Goal: Transaction & Acquisition: Purchase product/service

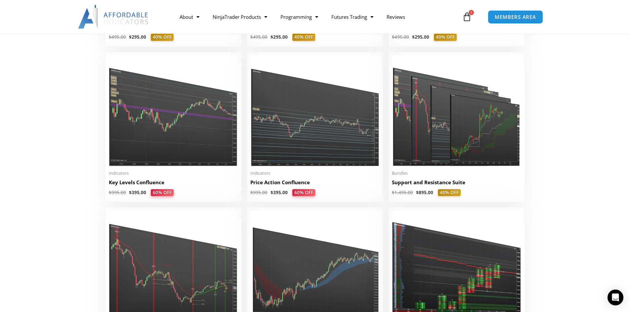
scroll to position [893, 0]
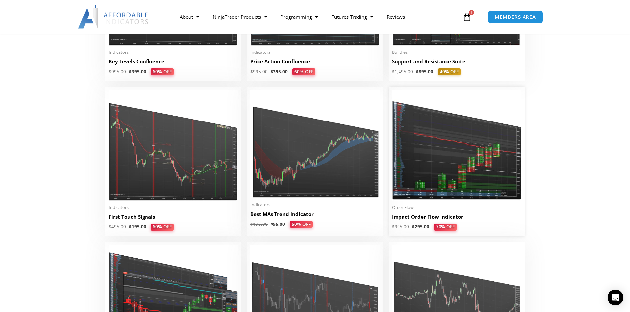
scroll to position [1025, 0]
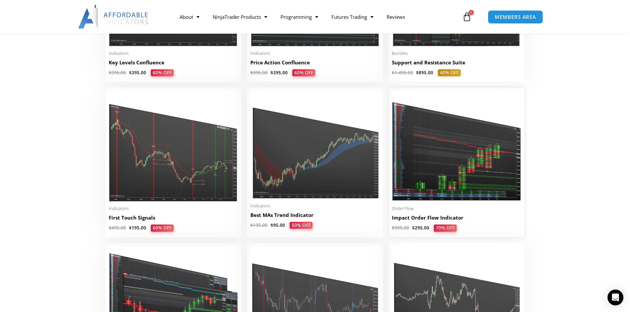
click at [474, 176] on img at bounding box center [456, 146] width 129 height 111
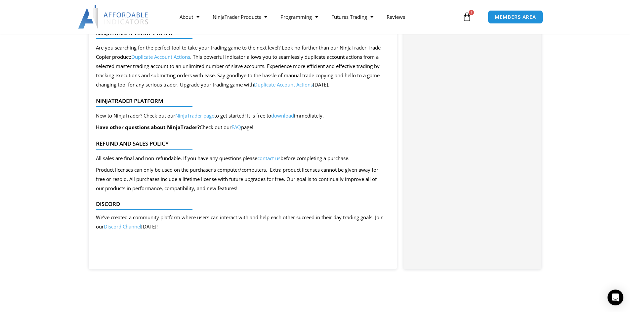
scroll to position [661, 0]
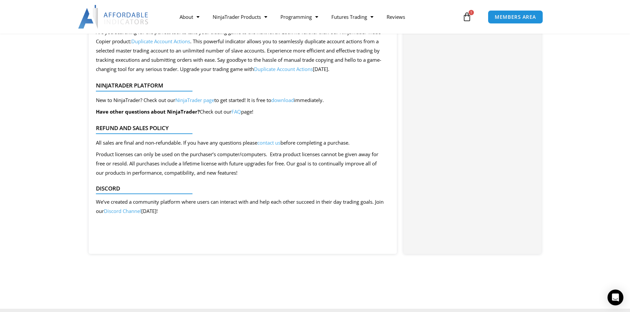
click at [141, 214] on link "Discord Channel" at bounding box center [122, 211] width 37 height 7
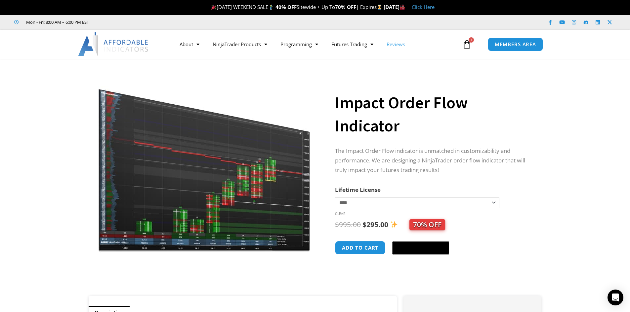
click at [394, 46] on link "Reviews" at bounding box center [396, 44] width 32 height 15
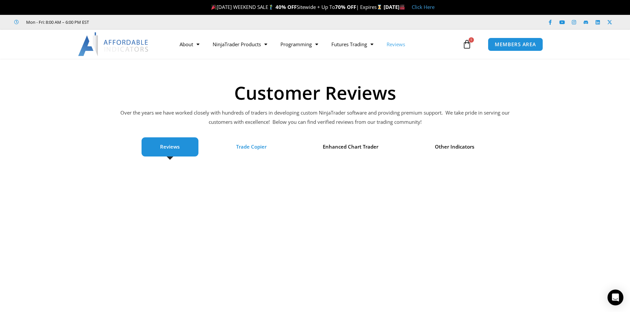
click at [251, 147] on span "Trade Copier" at bounding box center [251, 147] width 30 height 9
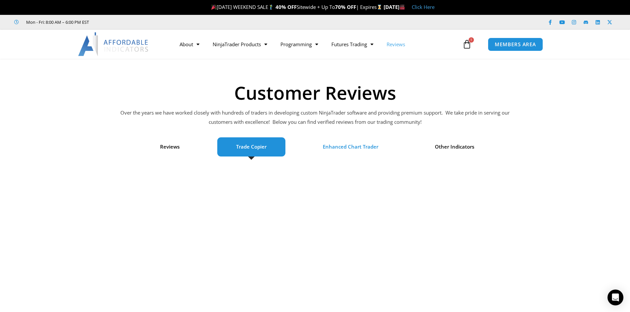
click at [180, 149] on span "Enhanced Chart Trader" at bounding box center [170, 147] width 20 height 9
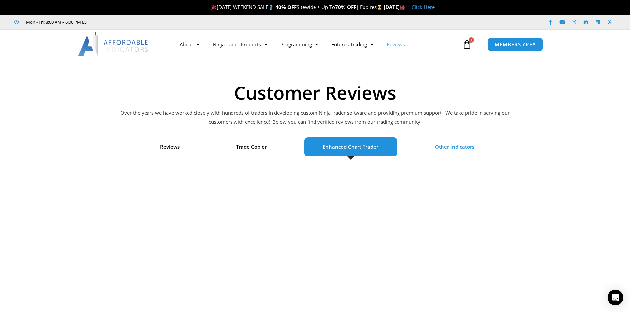
click at [453, 148] on span "Other Indicators" at bounding box center [454, 147] width 39 height 9
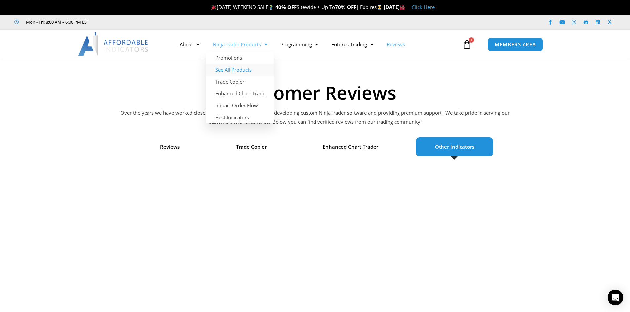
click at [246, 72] on link "See All Products" at bounding box center [240, 70] width 68 height 12
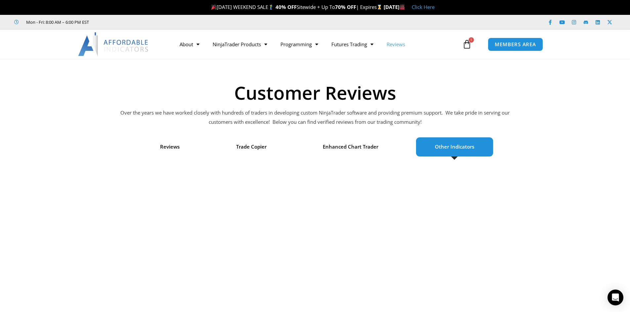
scroll to position [33, 0]
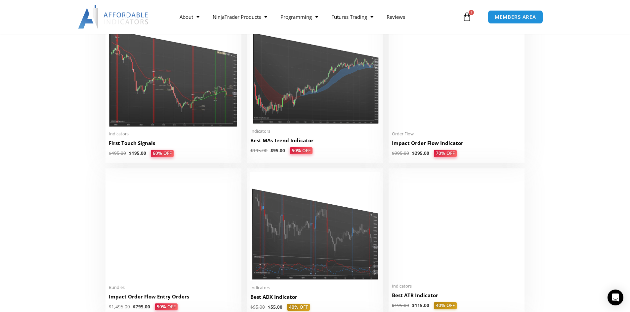
scroll to position [1157, 0]
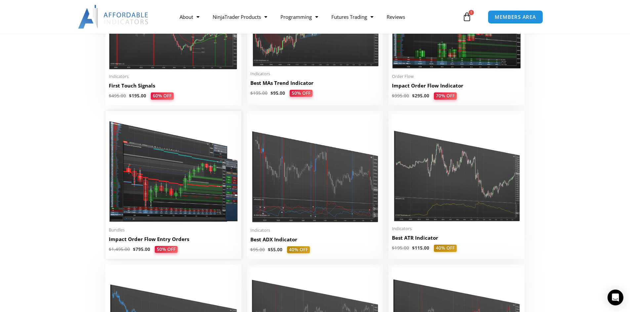
click at [198, 213] on img at bounding box center [173, 168] width 129 height 109
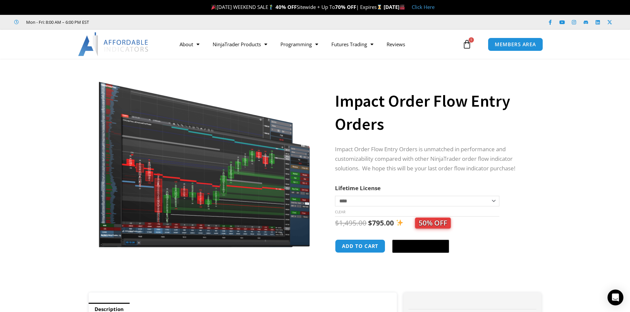
click at [469, 46] on icon at bounding box center [466, 44] width 9 height 9
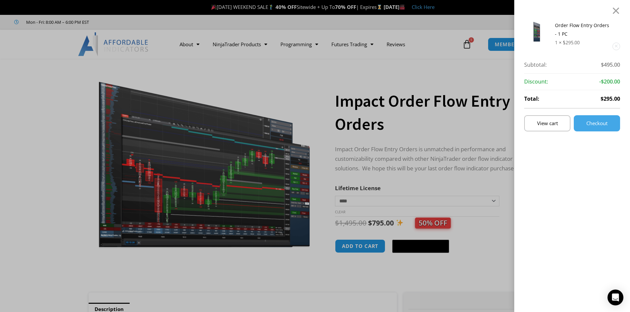
click at [469, 46] on div "Order Flow Entry Orders - 1 PC 1 × $ 295.00 Subtotal: $ 495.00 Subtotal: $495.0…" at bounding box center [315, 156] width 630 height 312
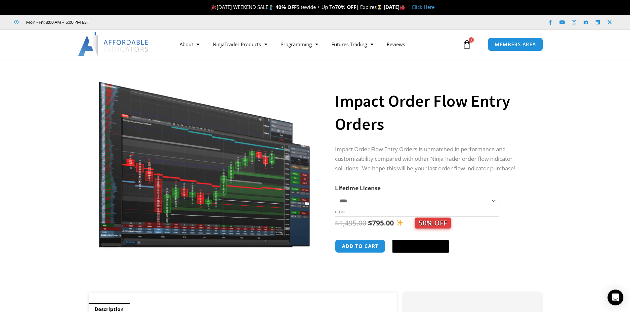
click at [435, 7] on link "Click Here" at bounding box center [423, 7] width 23 height 7
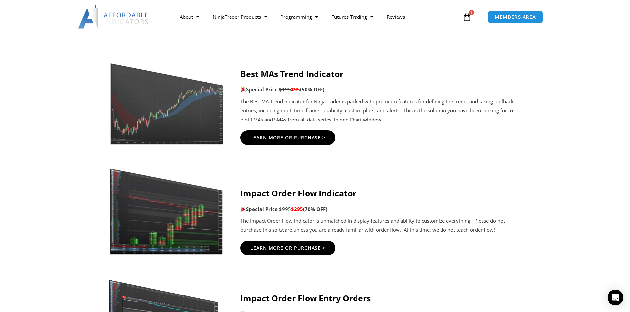
scroll to position [1323, 0]
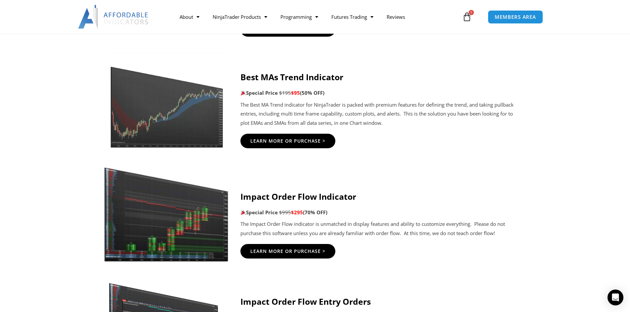
click at [167, 219] on img at bounding box center [166, 215] width 127 height 95
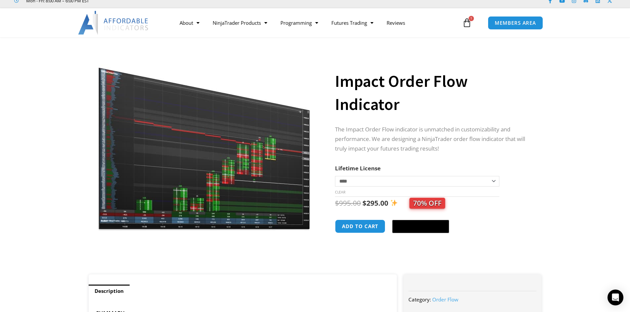
scroll to position [33, 0]
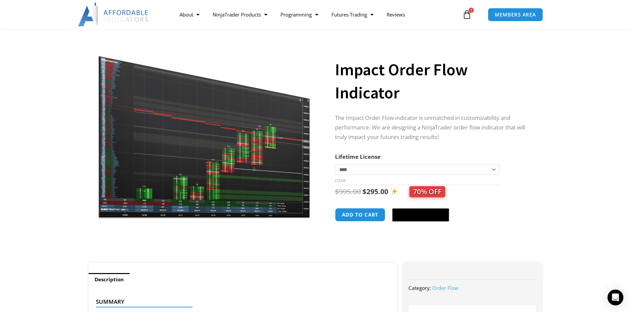
click at [469, 14] on icon at bounding box center [466, 14] width 9 height 9
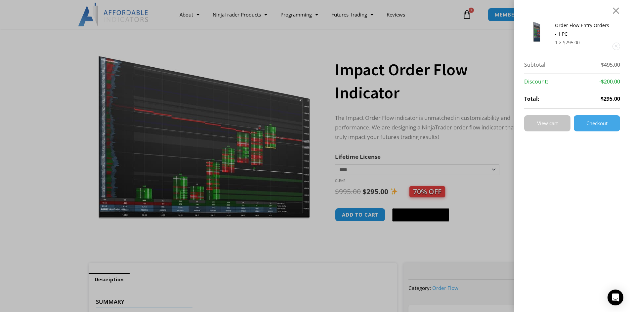
click at [550, 121] on span "View cart" at bounding box center [547, 123] width 21 height 5
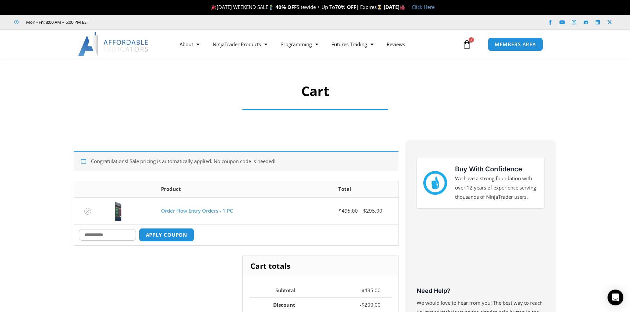
scroll to position [33, 0]
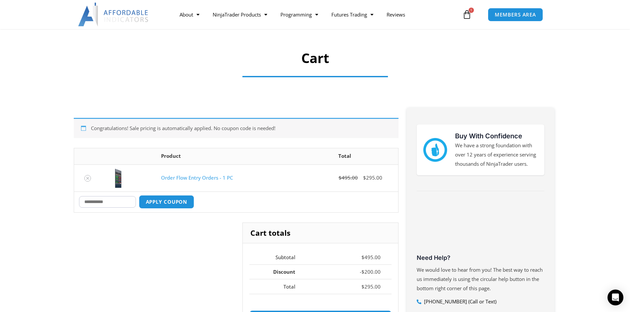
click at [101, 203] on input "Coupon:" at bounding box center [107, 202] width 57 height 12
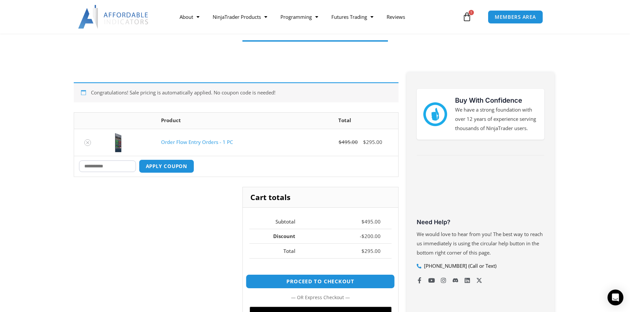
scroll to position [66, 0]
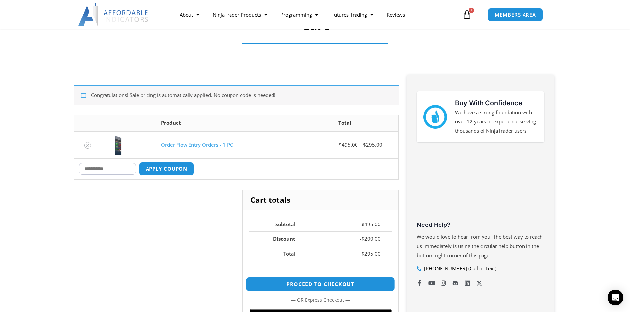
click at [354, 283] on link "Proceed to checkout" at bounding box center [320, 284] width 149 height 14
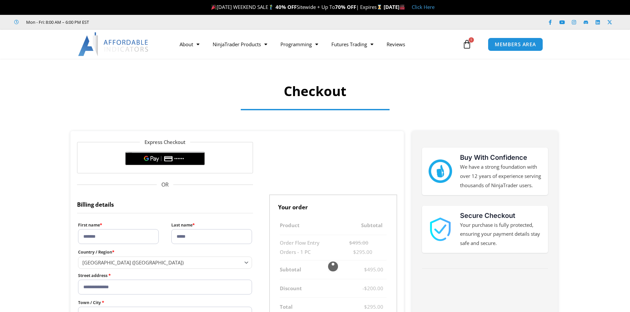
select select "**"
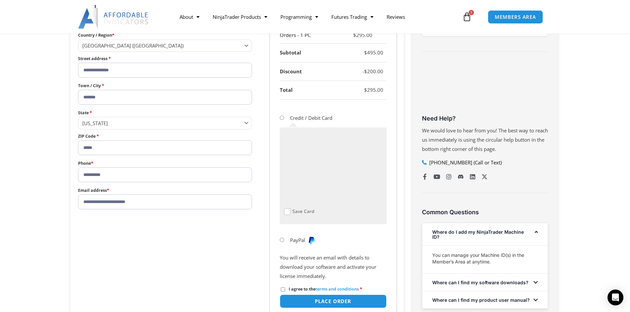
scroll to position [231, 0]
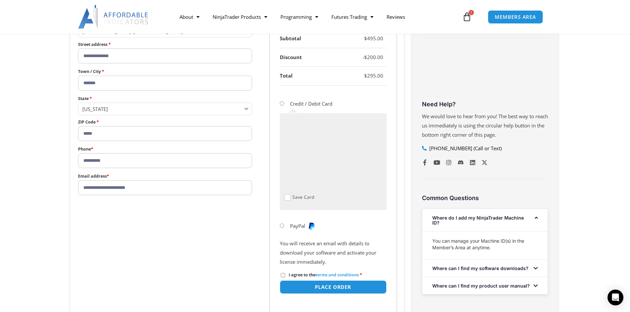
click at [286, 197] on span "Checkout" at bounding box center [287, 197] width 7 height 7
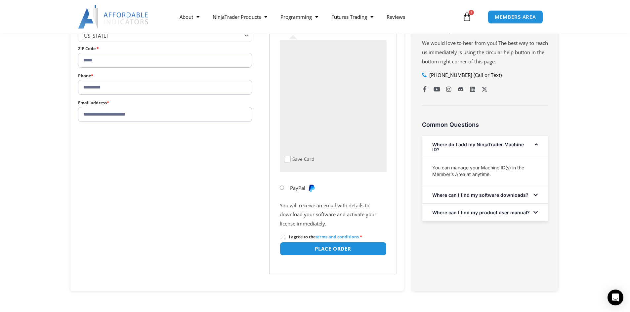
scroll to position [331, 0]
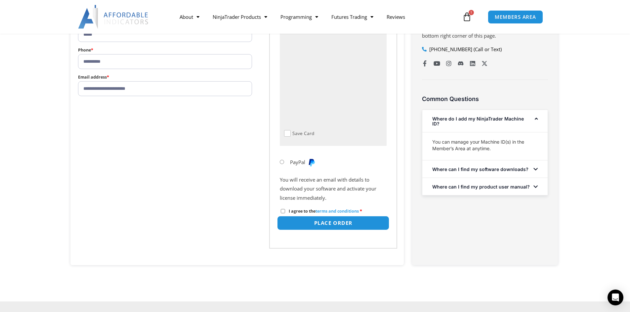
click at [297, 222] on button "Place order" at bounding box center [333, 223] width 112 height 14
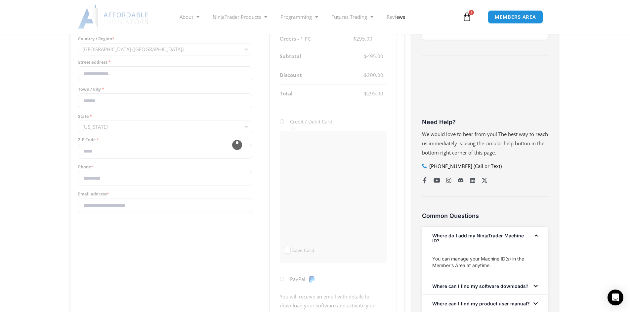
scroll to position [198, 0]
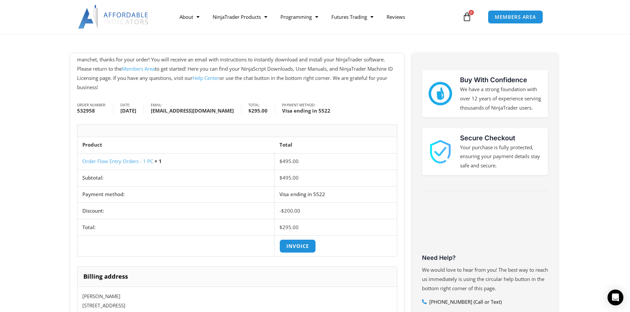
scroll to position [66, 0]
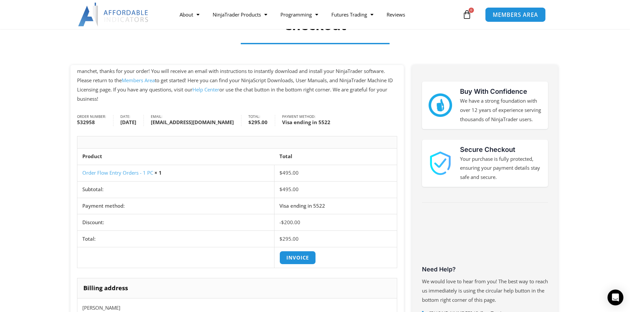
click at [515, 16] on span "MEMBERS AREA" at bounding box center [515, 15] width 45 height 6
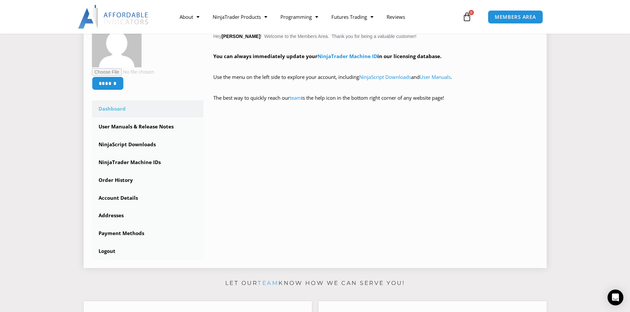
scroll to position [165, 0]
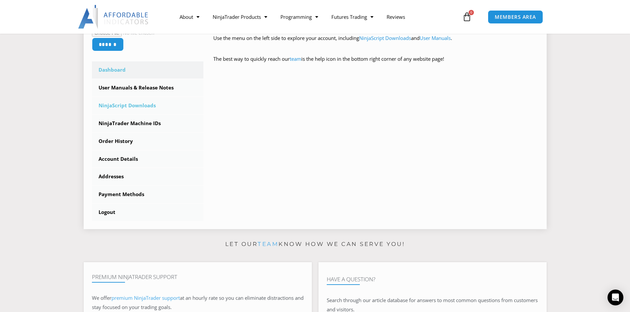
click at [138, 107] on link "NinjaScript Downloads" at bounding box center [148, 105] width 112 height 17
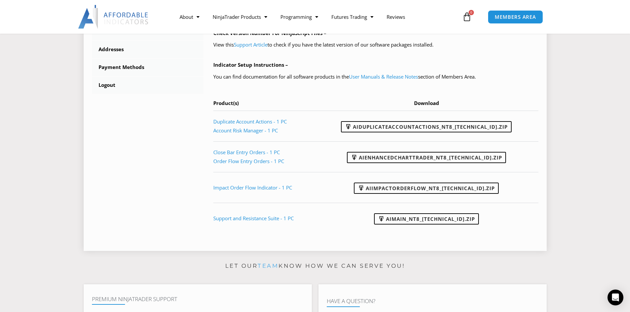
scroll to position [298, 0]
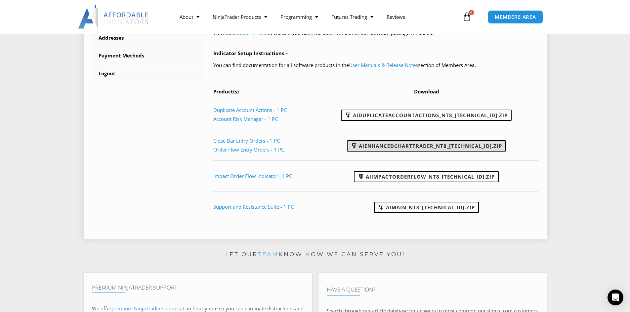
click at [393, 146] on link "AIEnhancedChartTrader_NT8_25.1.31.1.zip" at bounding box center [426, 146] width 159 height 11
